Goal: Task Accomplishment & Management: Complete application form

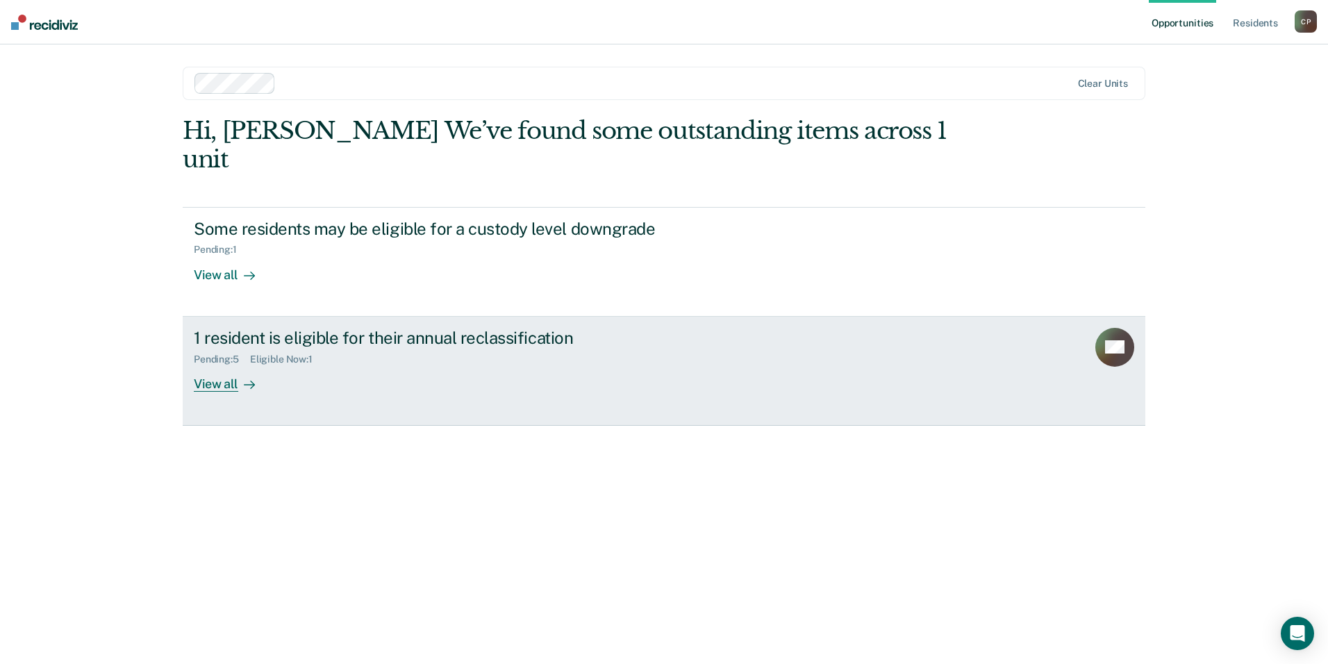
click at [354, 345] on div "1 resident is eligible for their annual reclassification Pending : 5 Eligible N…" at bounding box center [454, 360] width 521 height 64
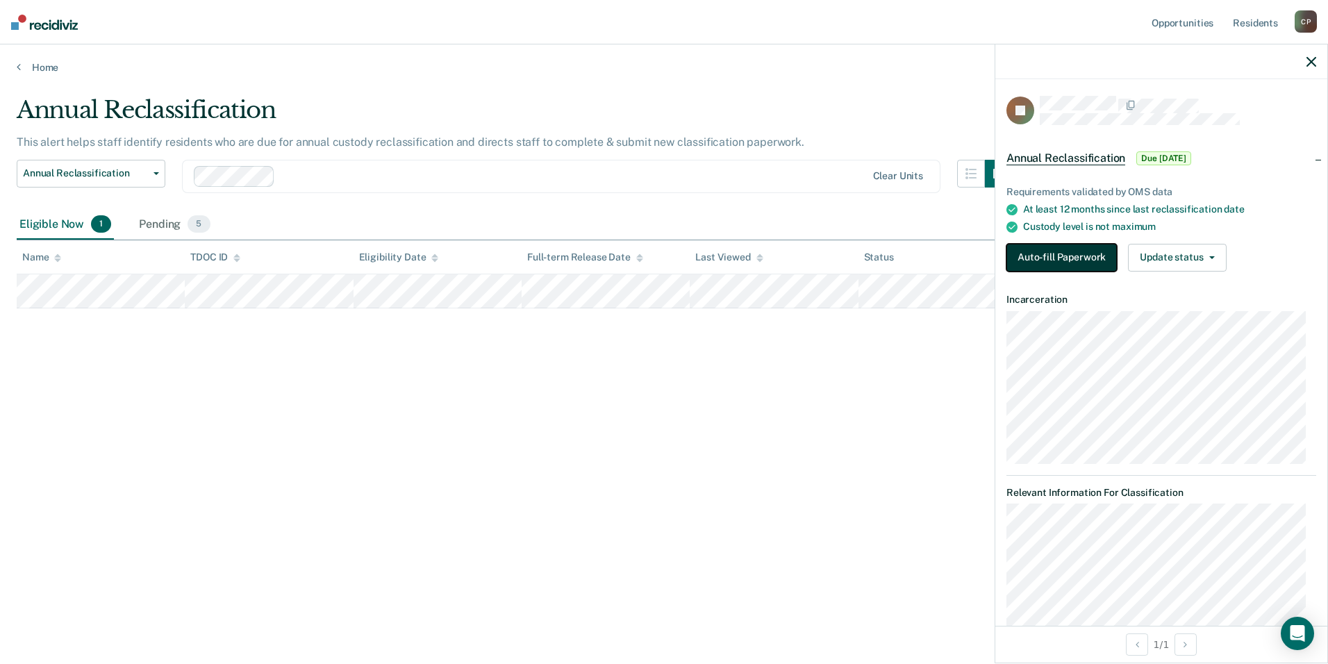
click at [1075, 260] on button "Auto-fill Paperwork" at bounding box center [1061, 258] width 110 height 28
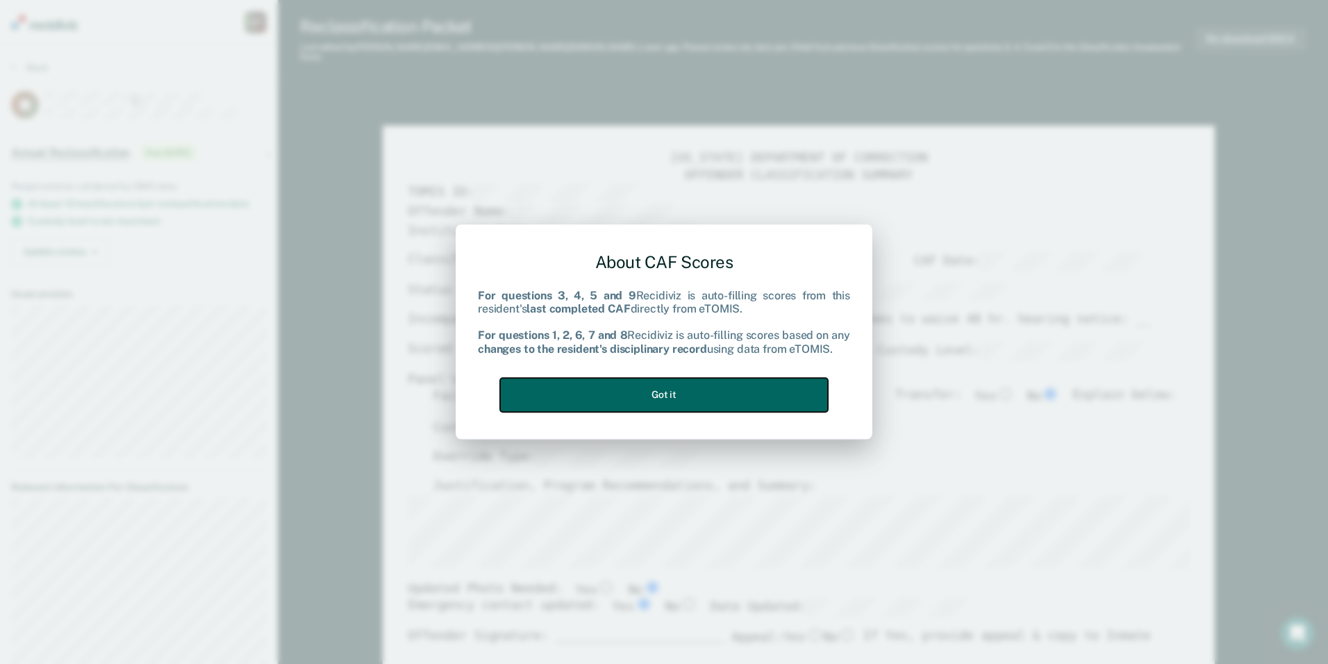
click at [650, 403] on button "Got it" at bounding box center [664, 395] width 328 height 34
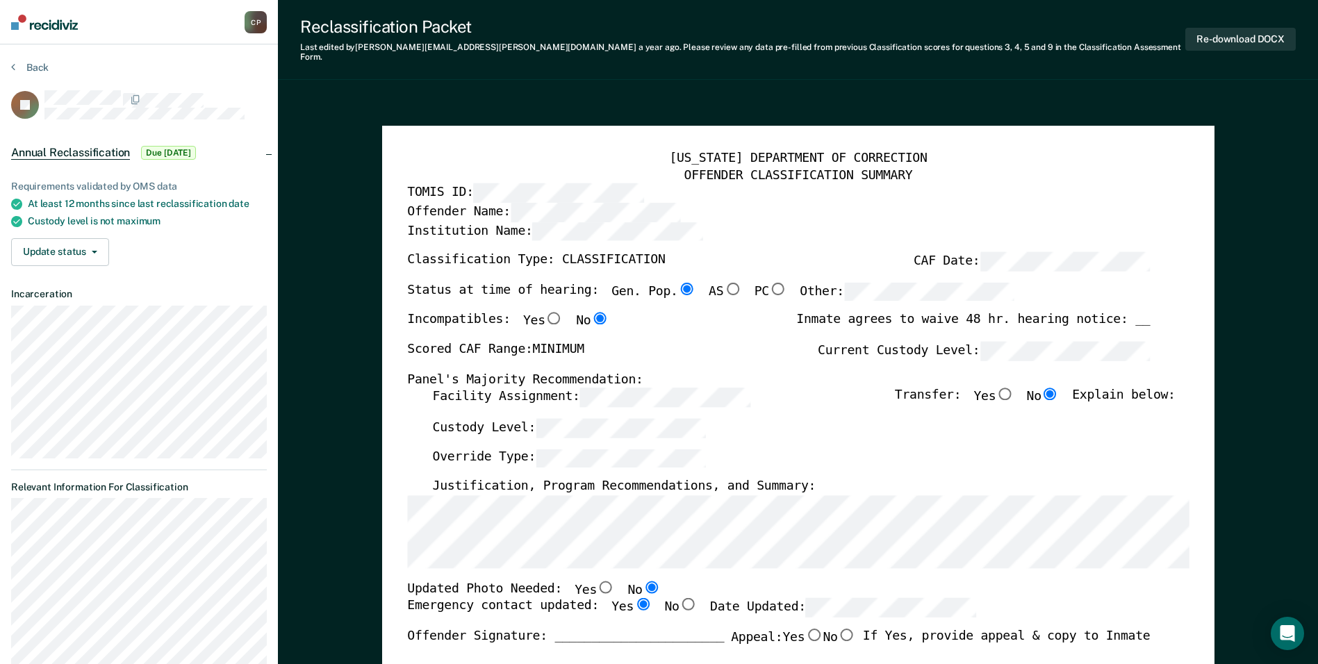
click at [597, 581] on input "Yes" at bounding box center [606, 587] width 18 height 13
type textarea "x"
radio input "true"
radio input "false"
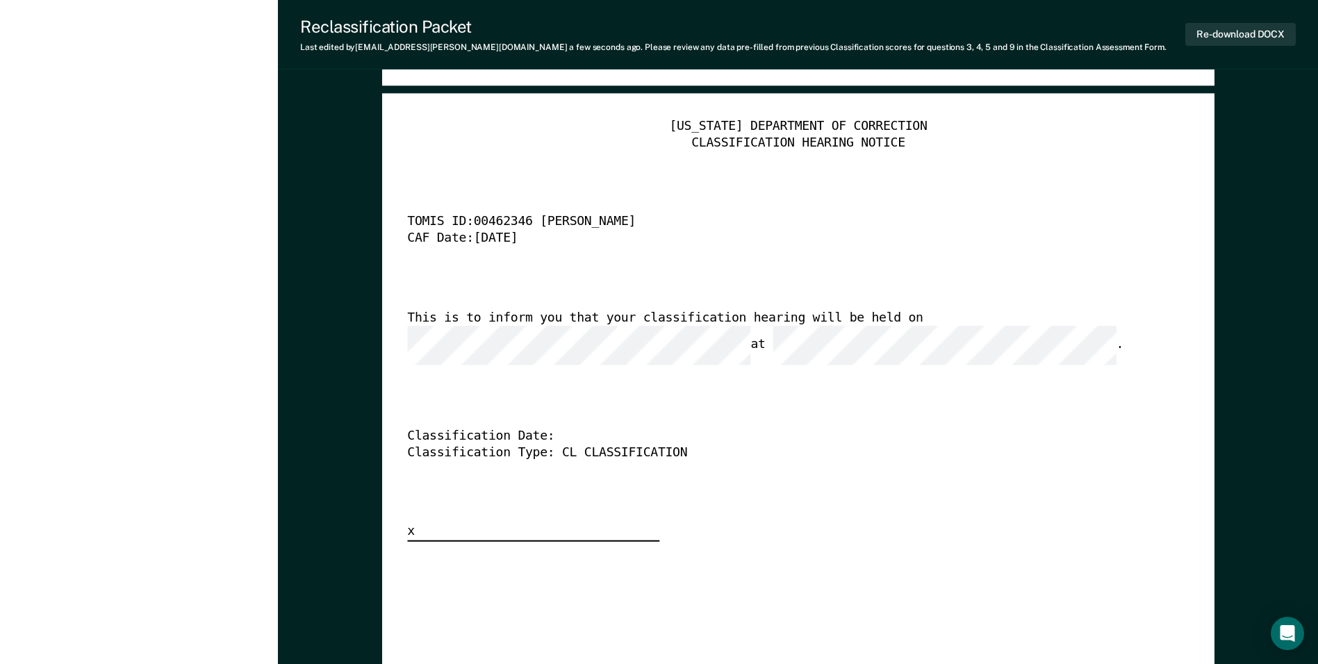
scroll to position [3403, 0]
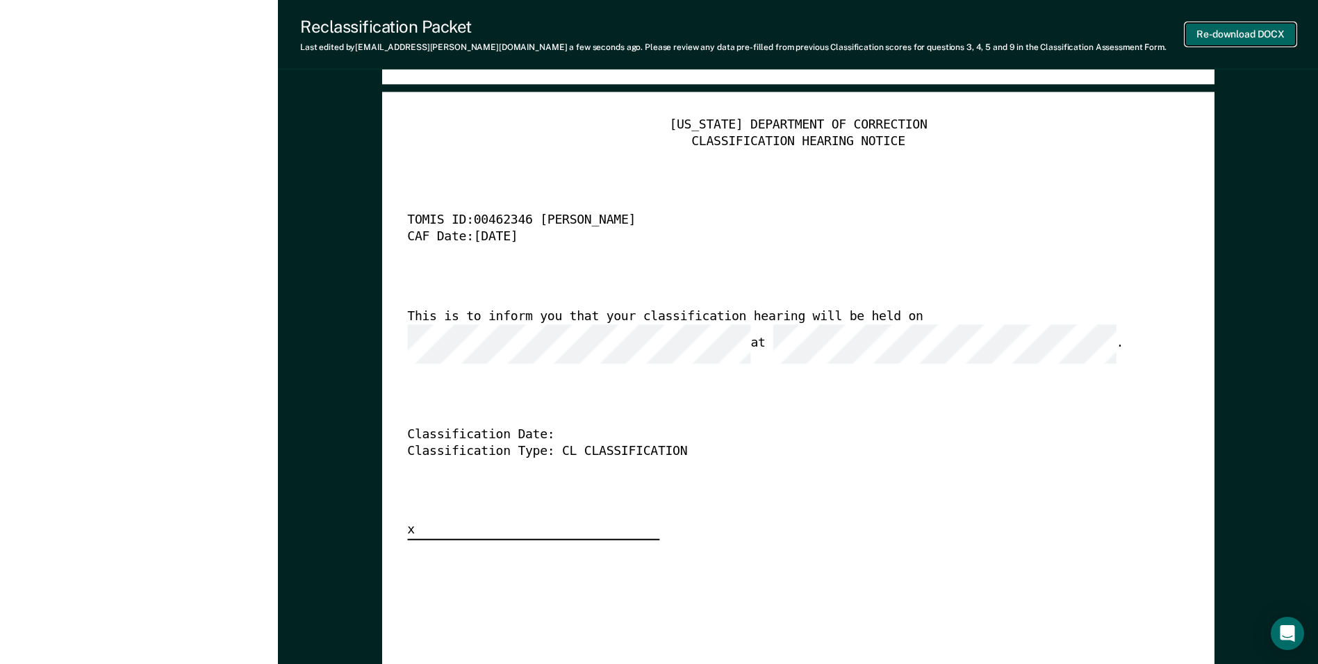
click at [1248, 29] on button "Re-download DOCX" at bounding box center [1240, 34] width 110 height 23
type textarea "x"
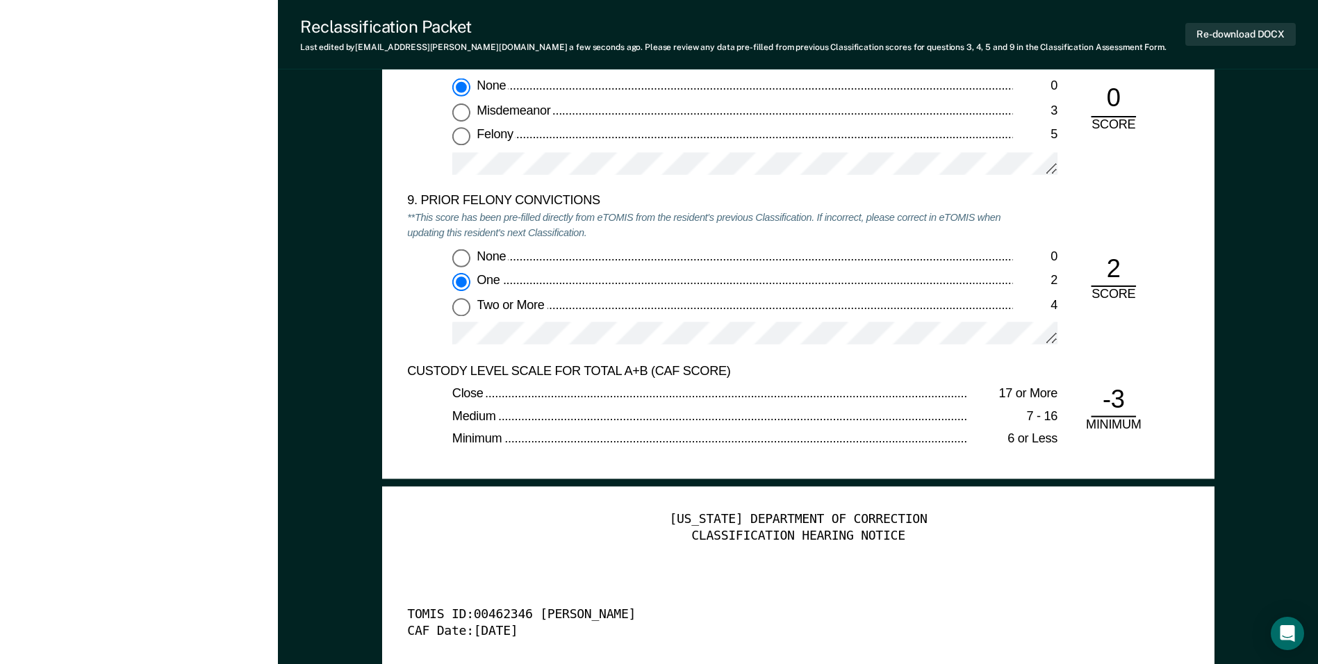
scroll to position [3126, 0]
